Goal: Download file/media

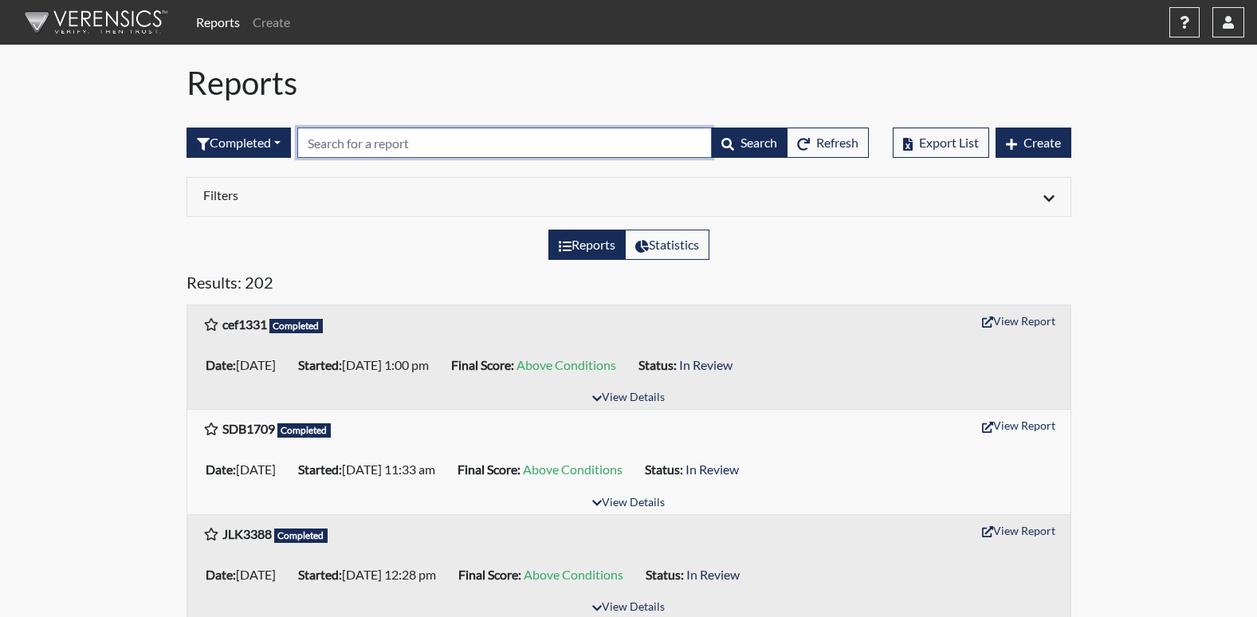
click at [456, 140] on input "text" at bounding box center [504, 142] width 414 height 30
type input "c"
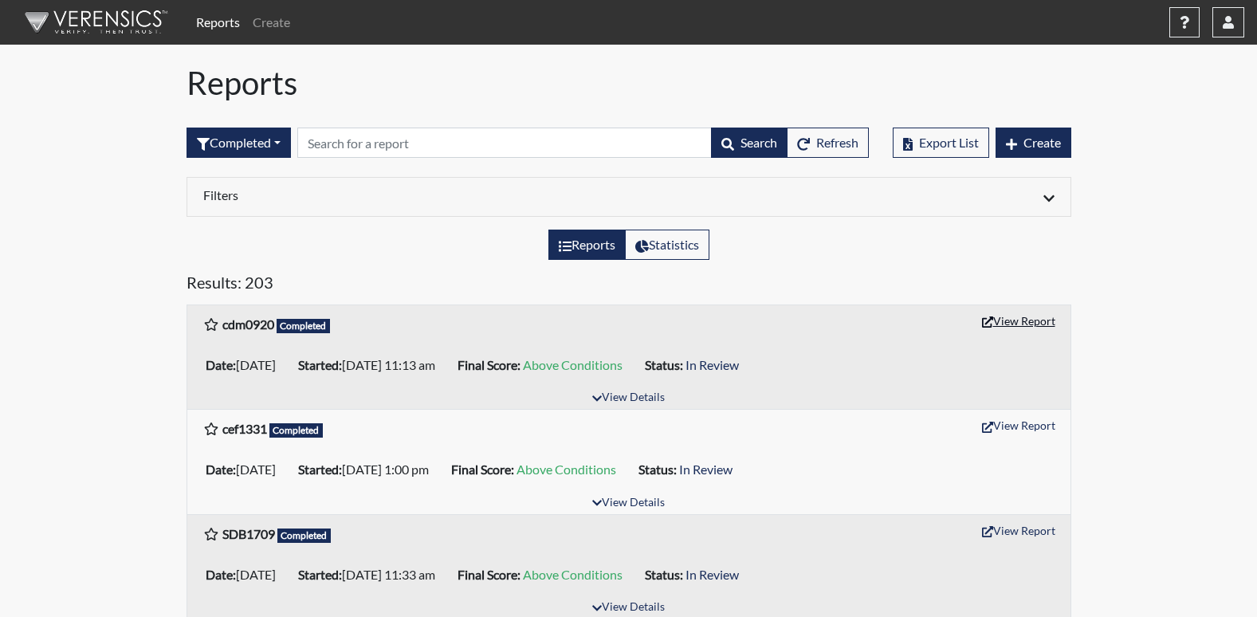
click at [1031, 322] on button "View Report" at bounding box center [1018, 320] width 88 height 25
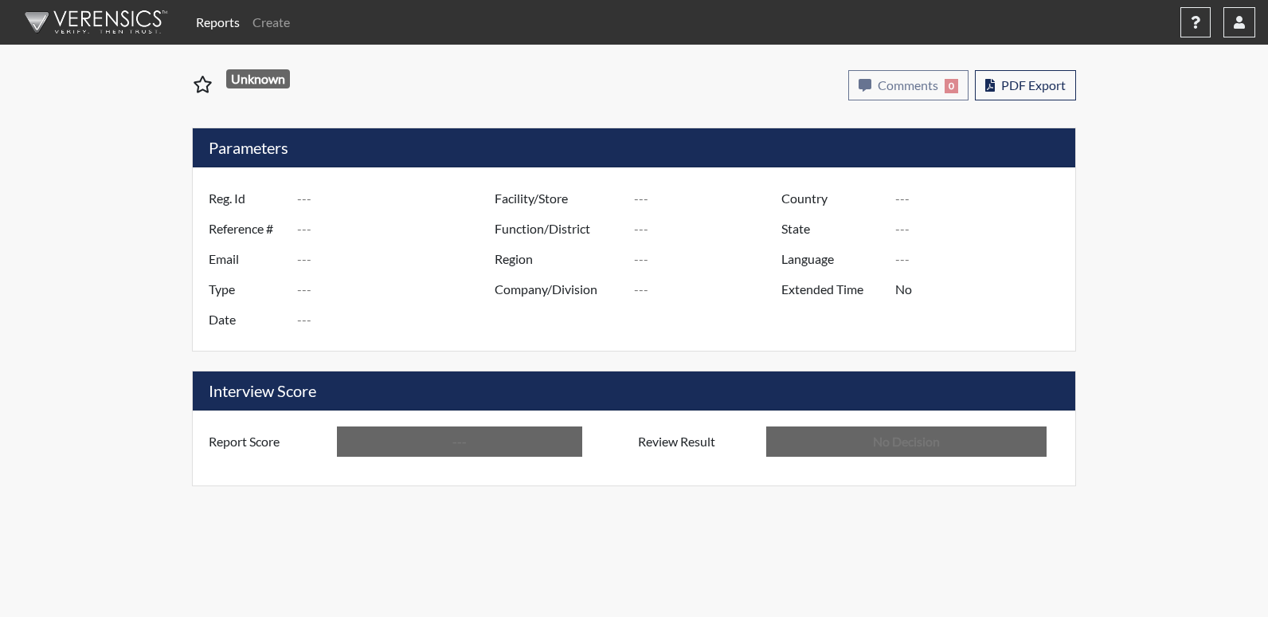
type input "cdm0920"
type input "51173"
type input "---"
type input "Corrections Pre-Employment"
type input "Sep 9, 2025"
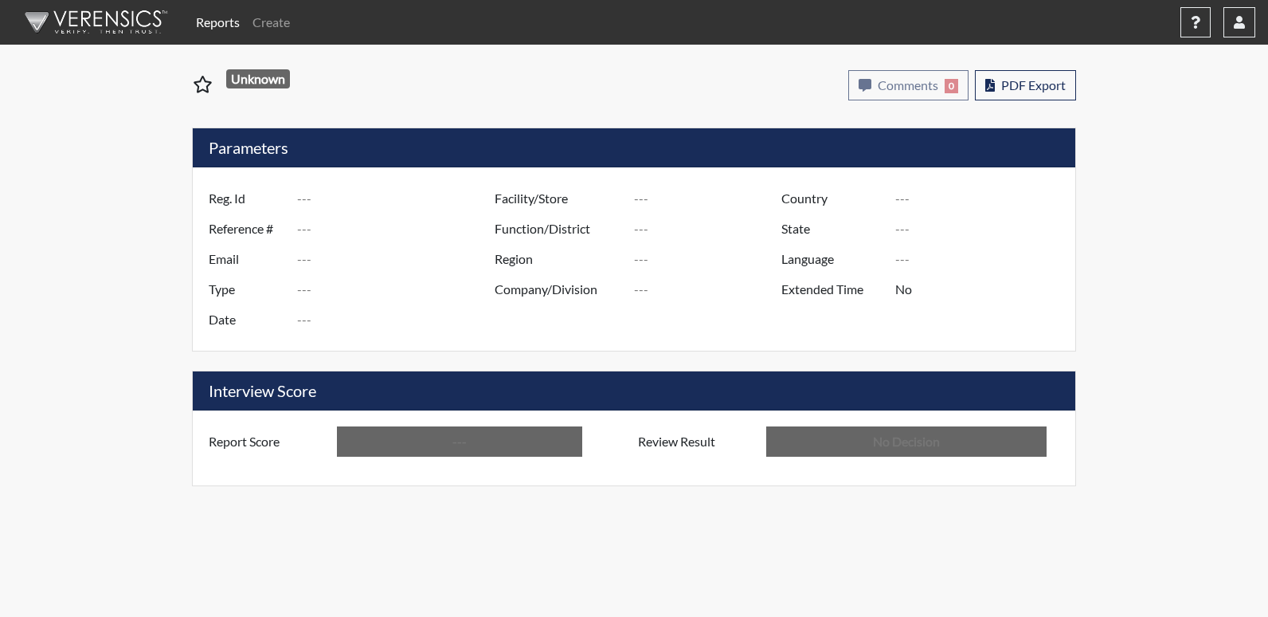
type input "Central SP"
type input "[GEOGRAPHIC_DATA]"
type input "[US_STATE]"
type input "English"
type input "Above Conditions"
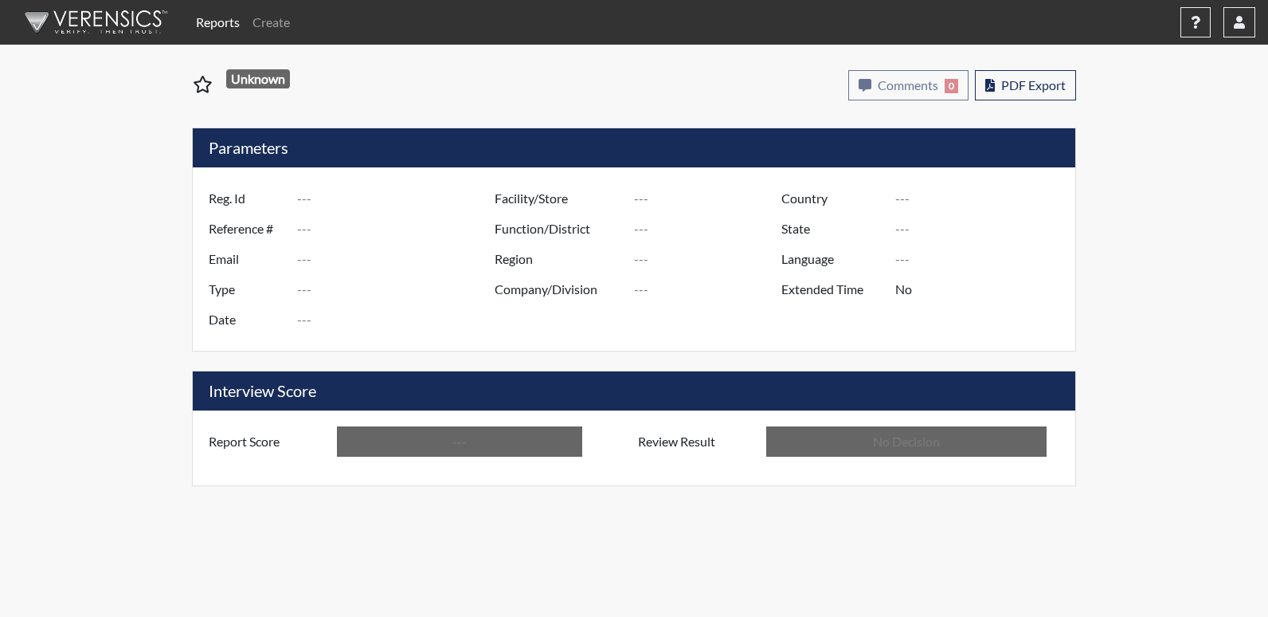
type input "In Review"
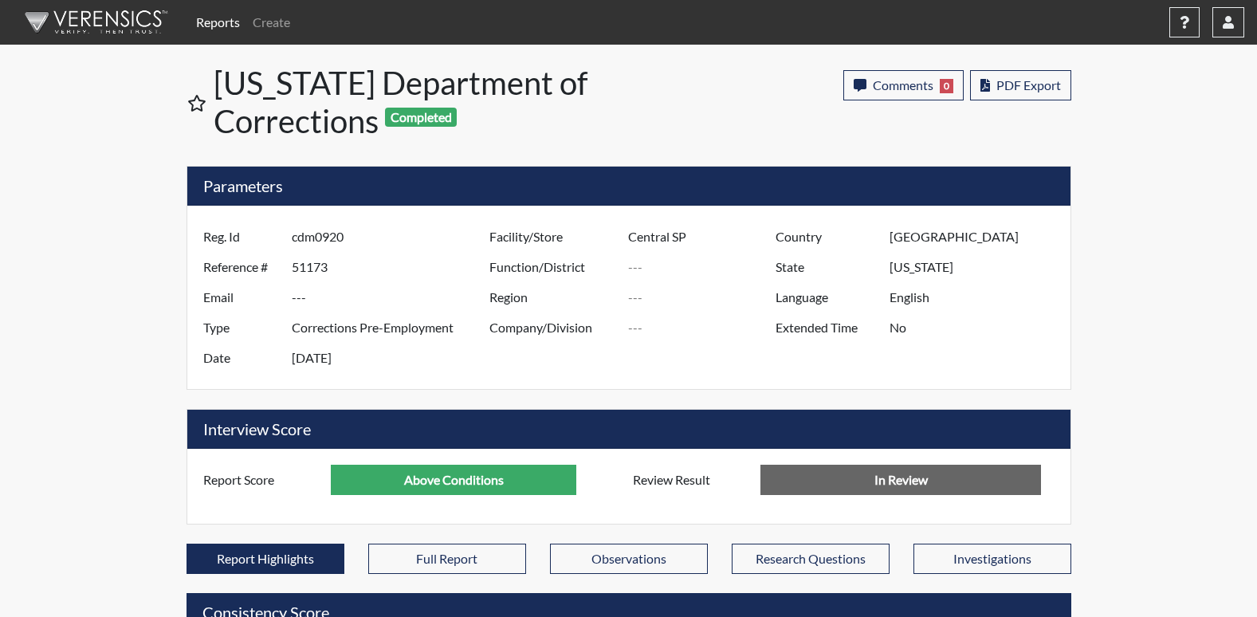
scroll to position [265, 662]
click at [1025, 76] on button "PDF Export" at bounding box center [1020, 85] width 101 height 30
